Goal: Entertainment & Leisure: Consume media (video, audio)

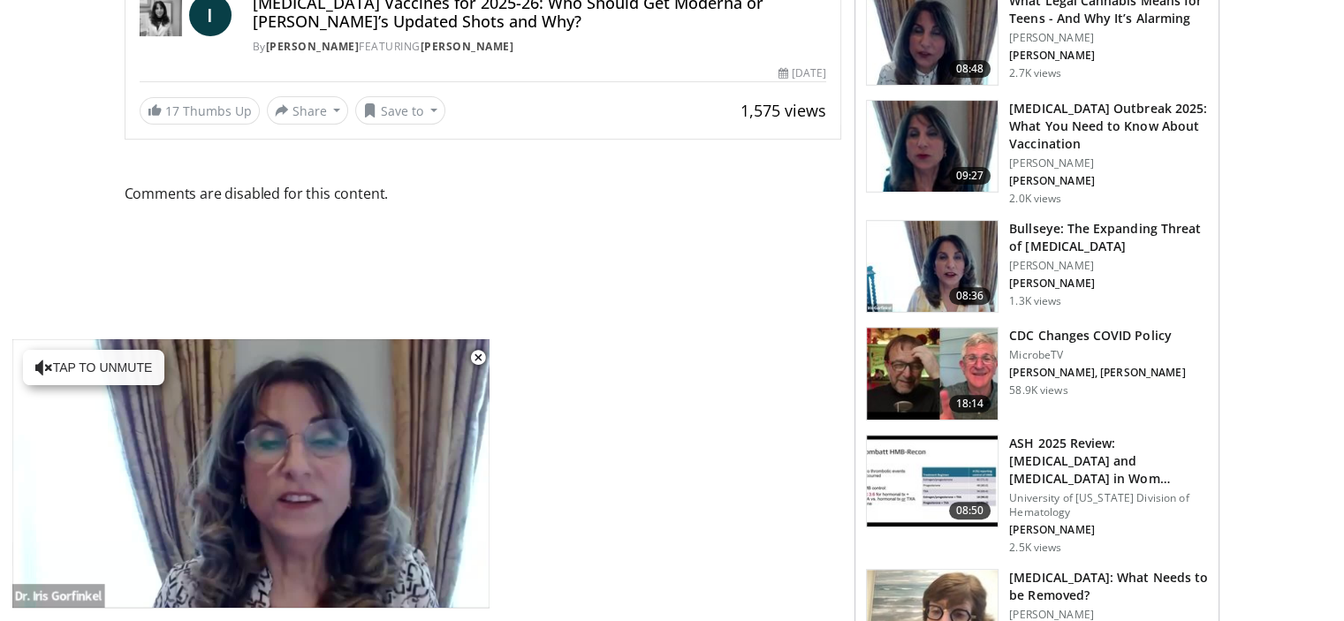
scroll to position [442, 0]
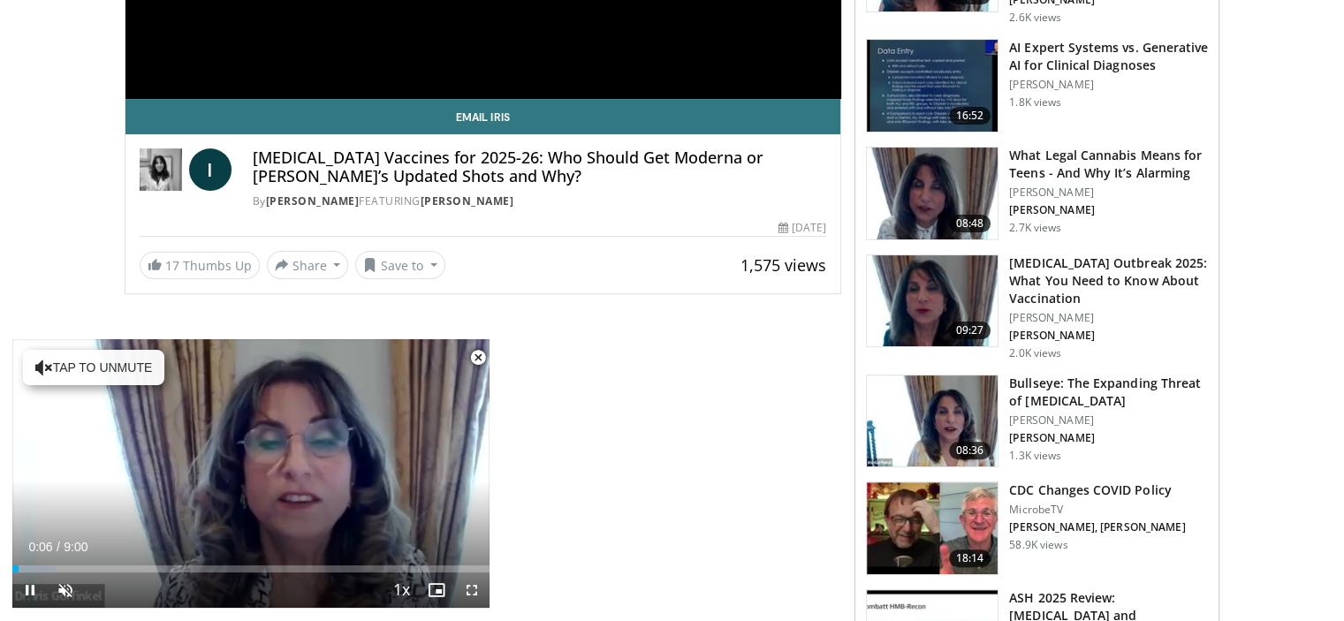
click at [249, 474] on icon "Video Player" at bounding box center [250, 473] width 49 height 49
click at [64, 588] on span "Video Player" at bounding box center [65, 590] width 35 height 35
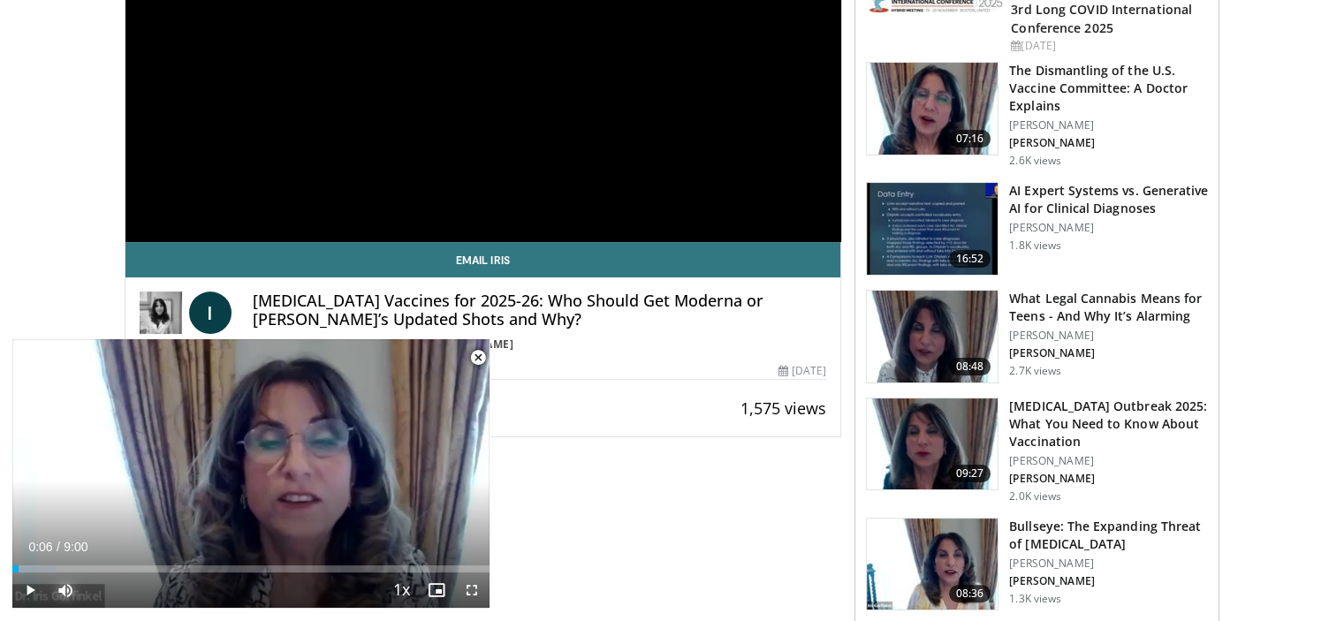
scroll to position [177, 0]
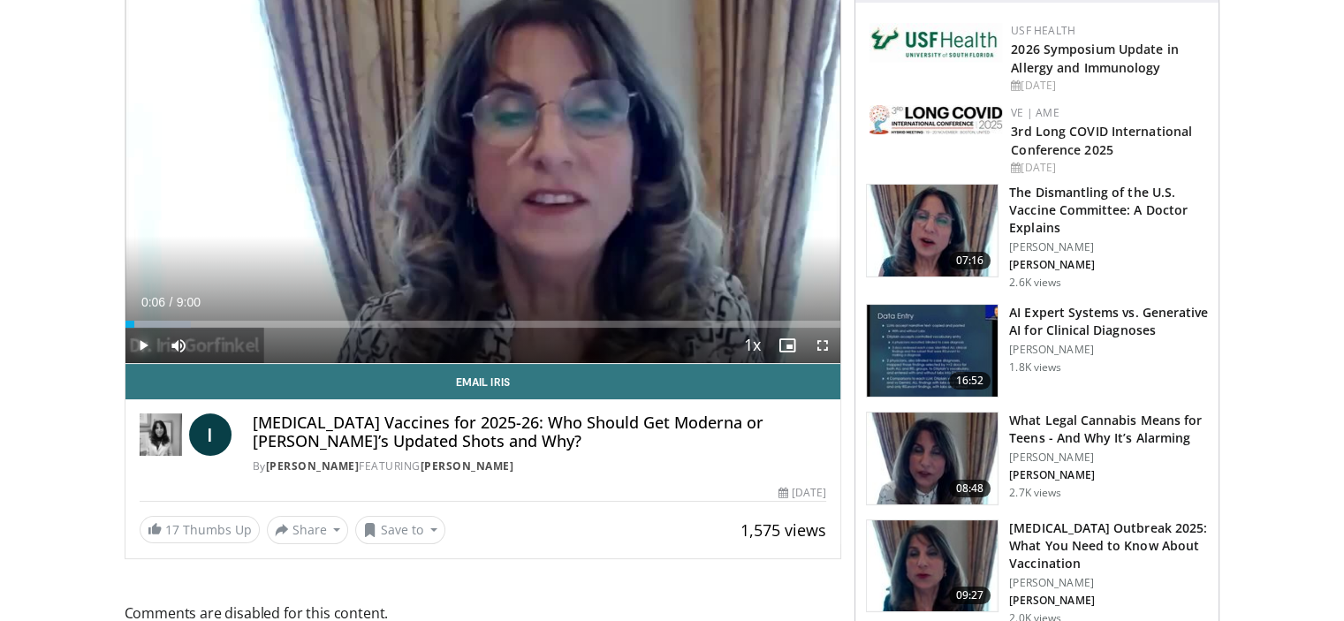
click at [143, 346] on span "Video Player" at bounding box center [142, 345] width 35 height 35
drag, startPoint x: 340, startPoint y: 325, endPoint x: 365, endPoint y: 329, distance: 25.0
click at [365, 329] on video-js "**********" at bounding box center [483, 162] width 716 height 404
drag, startPoint x: 348, startPoint y: 323, endPoint x: 384, endPoint y: 323, distance: 36.2
click at [384, 323] on div "Loaded : 45.85% 3:14 3:16" at bounding box center [483, 324] width 716 height 7
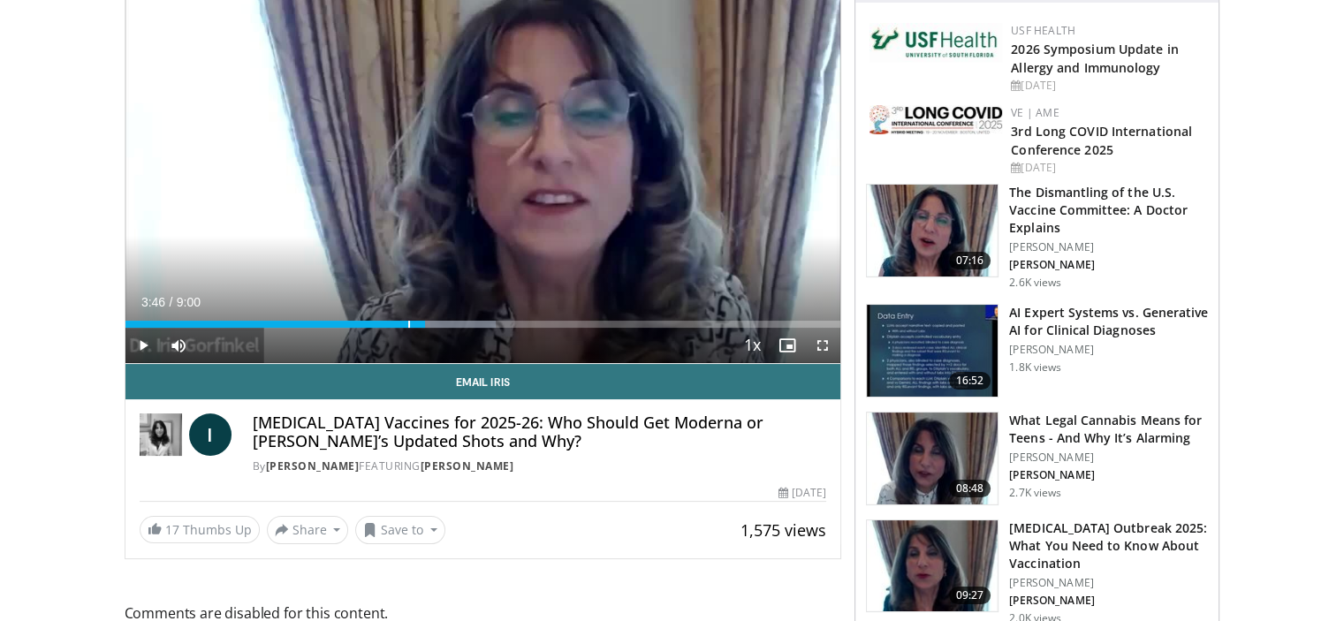
drag, startPoint x: 398, startPoint y: 323, endPoint x: 424, endPoint y: 328, distance: 26.9
click at [424, 328] on div "Current Time 3:46 / Duration 9:00 Play Skip Backward Skip Forward Mute 65% Load…" at bounding box center [483, 345] width 716 height 35
drag, startPoint x: 435, startPoint y: 325, endPoint x: 460, endPoint y: 330, distance: 25.1
click at [469, 329] on video-js "**********" at bounding box center [483, 162] width 716 height 404
drag, startPoint x: 439, startPoint y: 323, endPoint x: 490, endPoint y: 328, distance: 51.4
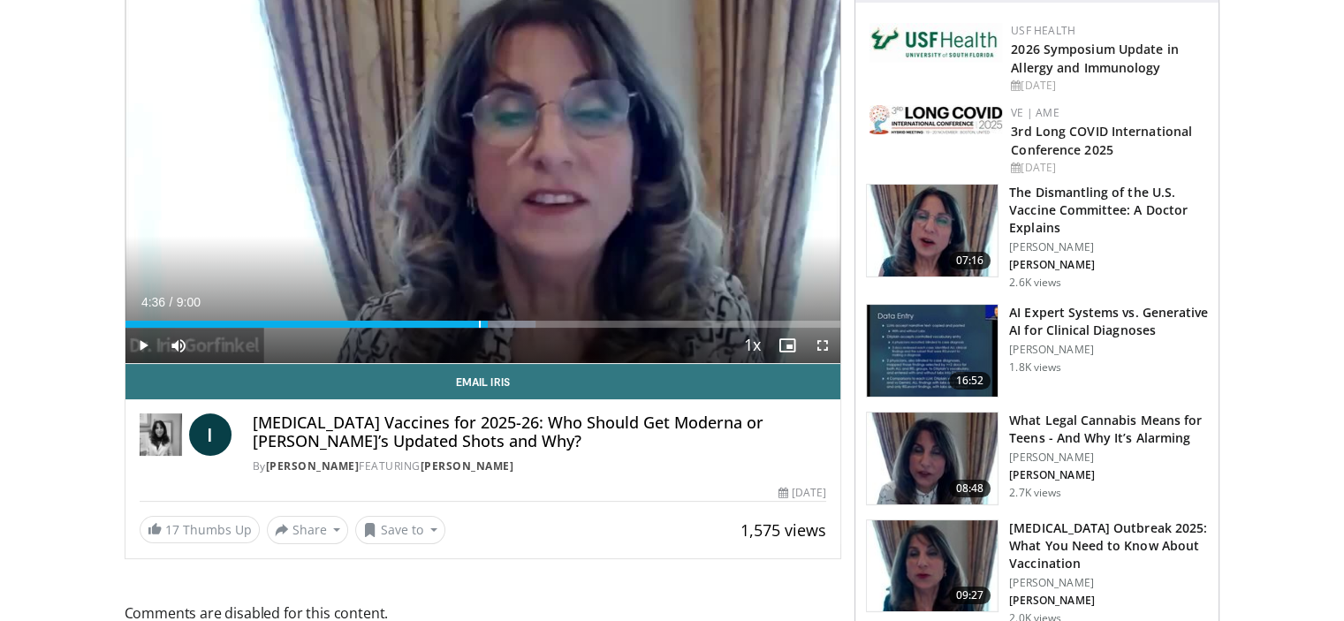
click at [490, 328] on div "Current Time 4:36 / Duration 9:00 Play Skip Backward Skip Forward Mute 65% Load…" at bounding box center [483, 345] width 716 height 35
drag, startPoint x: 494, startPoint y: 323, endPoint x: 573, endPoint y: 334, distance: 79.4
click at [573, 334] on div "Current Time 5:38 / Duration 9:00 Play Skip Backward Skip Forward Mute 65% Load…" at bounding box center [483, 345] width 716 height 35
drag, startPoint x: 574, startPoint y: 323, endPoint x: 627, endPoint y: 324, distance: 53.0
click at [627, 324] on div "Loaded : 82.54% 6:20 6:19" at bounding box center [483, 324] width 716 height 7
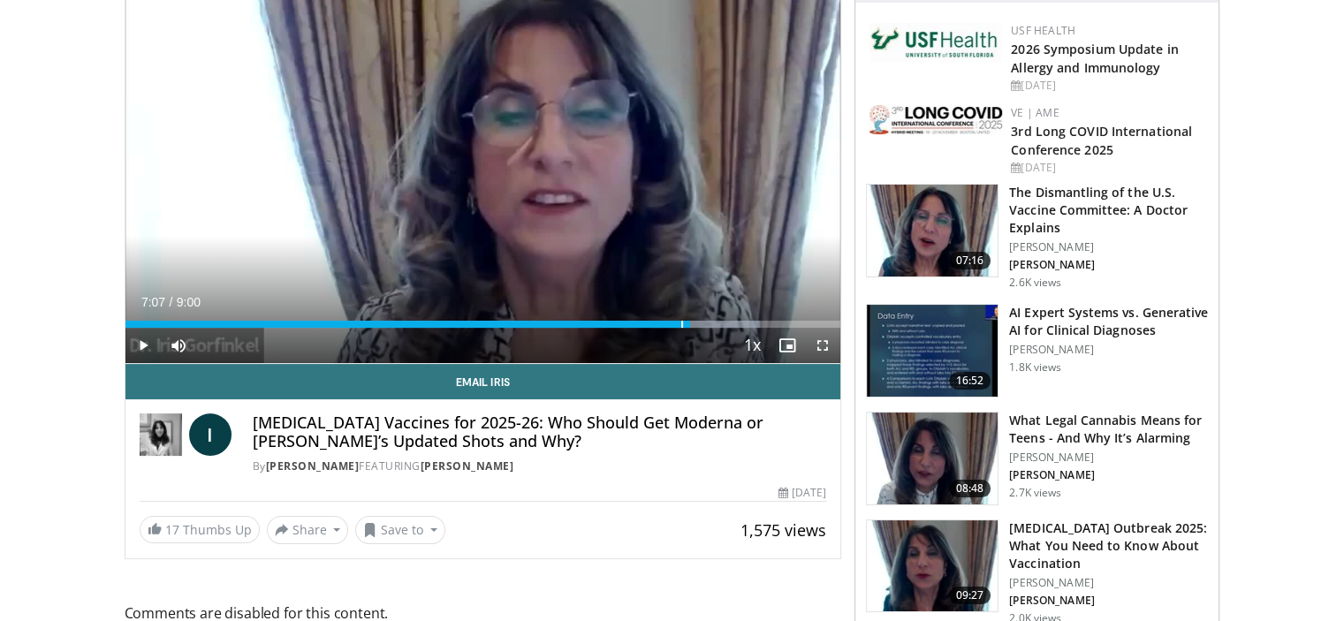
drag, startPoint x: 669, startPoint y: 324, endPoint x: 690, endPoint y: 328, distance: 21.5
click at [690, 328] on div "Current Time 7:07 / Duration 9:00 Play Skip Backward Skip Forward Mute 65% Load…" at bounding box center [483, 345] width 716 height 35
drag, startPoint x: 689, startPoint y: 325, endPoint x: 708, endPoint y: 327, distance: 18.6
click at [708, 327] on div "Loaded : 93.54% 7:22 7:21" at bounding box center [483, 324] width 716 height 7
